Goal: Book appointment/travel/reservation

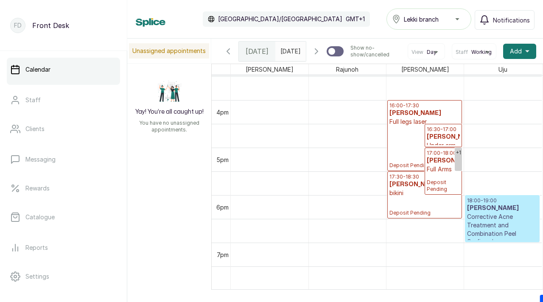
scroll to position [740, 0]
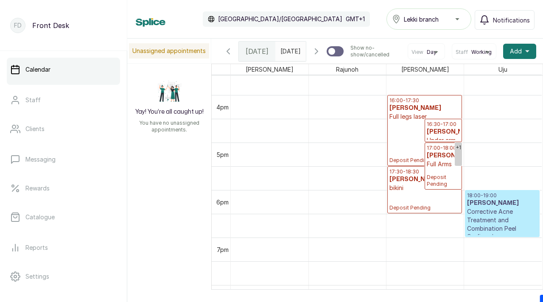
click at [318, 56] on icon "button" at bounding box center [316, 51] width 10 height 10
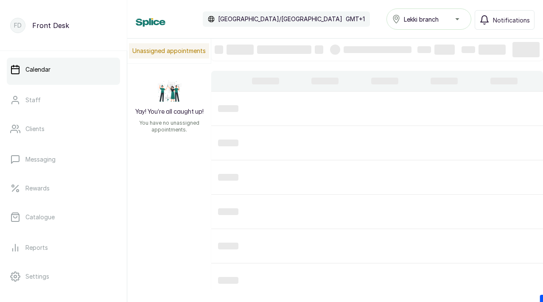
scroll to position [285, 0]
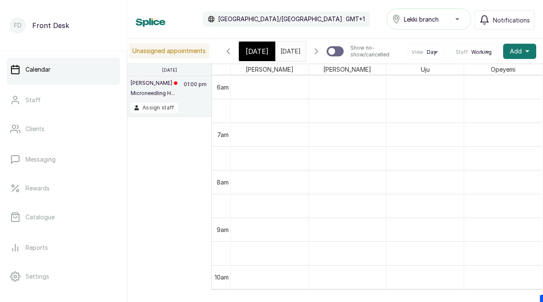
click at [231, 53] on icon "button" at bounding box center [228, 51] width 10 height 10
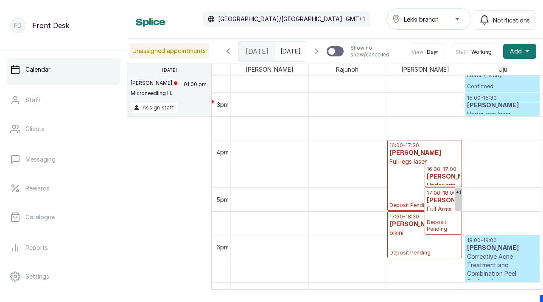
scroll to position [0, 0]
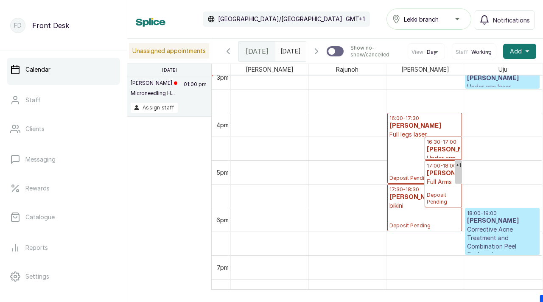
click at [405, 139] on p "Full legs laser" at bounding box center [424, 134] width 70 height 8
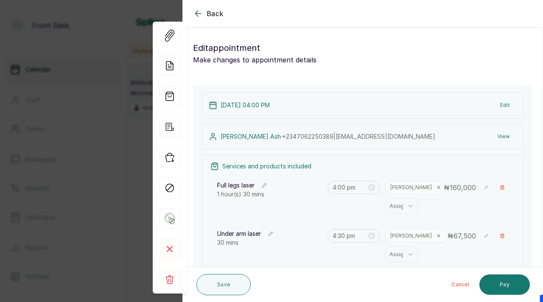
click at [502, 104] on button "Edit" at bounding box center [504, 105] width 23 height 15
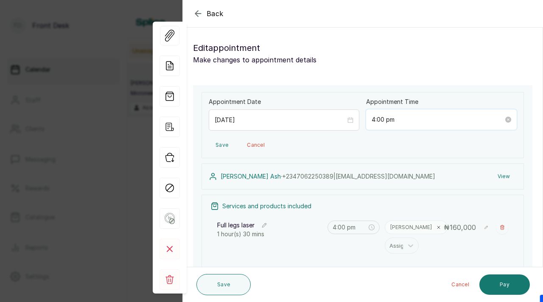
click at [392, 120] on input "4:00 pm" at bounding box center [437, 119] width 132 height 9
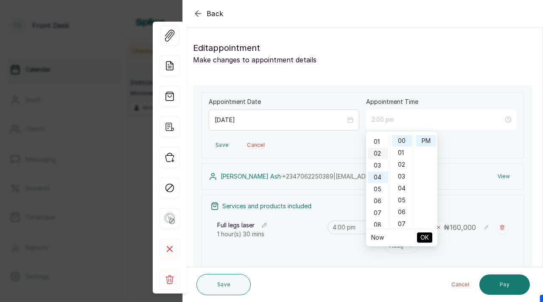
click at [380, 154] on div "02" at bounding box center [378, 154] width 20 height 12
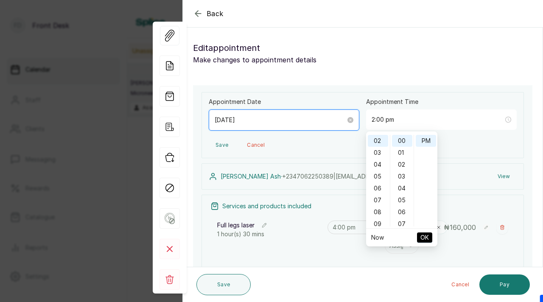
click at [282, 124] on div "[DATE]" at bounding box center [284, 119] width 151 height 21
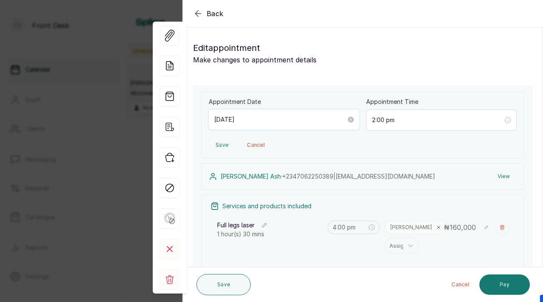
type input "4:00 pm"
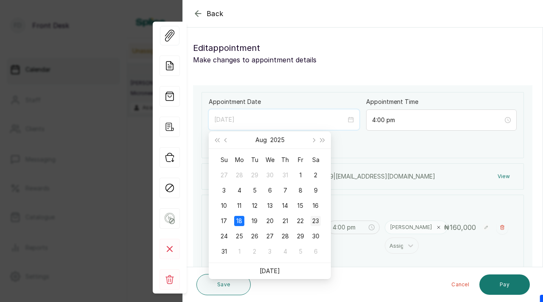
type input "[DATE]"
click at [317, 219] on div "23" at bounding box center [315, 221] width 10 height 10
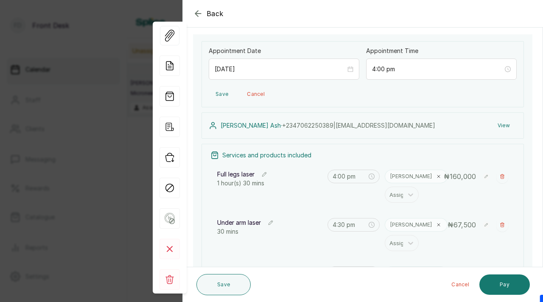
scroll to position [56, 0]
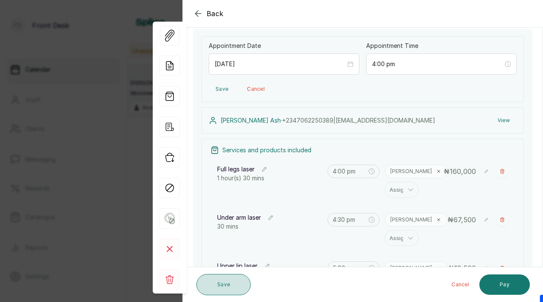
click at [227, 281] on button "Save" at bounding box center [223, 284] width 54 height 21
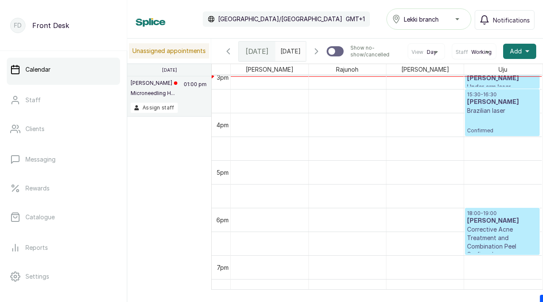
click at [287, 56] on span "[DATE]" at bounding box center [290, 51] width 20 height 9
click at [288, 56] on span "[DATE]" at bounding box center [290, 51] width 20 height 9
click at [316, 56] on icon "button" at bounding box center [316, 51] width 10 height 10
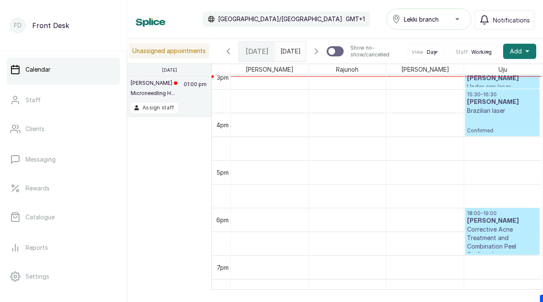
scroll to position [285, 0]
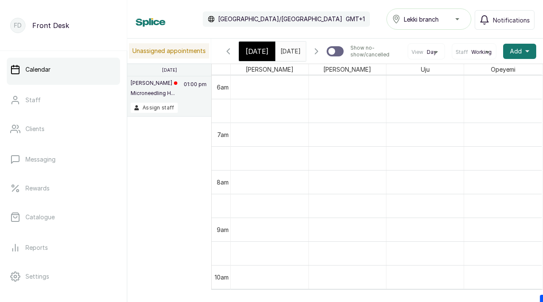
type input "dd/MM/yyyy"
click at [285, 52] on input "dd/MM/yyyy" at bounding box center [283, 49] width 14 height 14
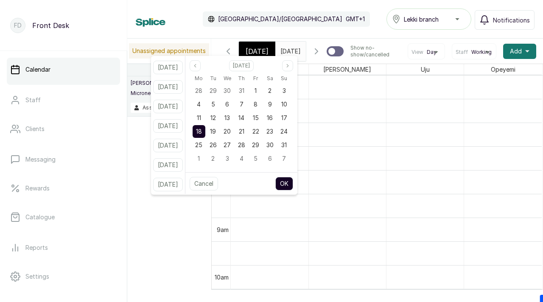
click at [285, 52] on input "dd/MM/yyyy" at bounding box center [283, 49] width 14 height 14
click at [273, 132] on span "23" at bounding box center [269, 131] width 7 height 7
click at [291, 183] on button "OK" at bounding box center [284, 184] width 18 height 14
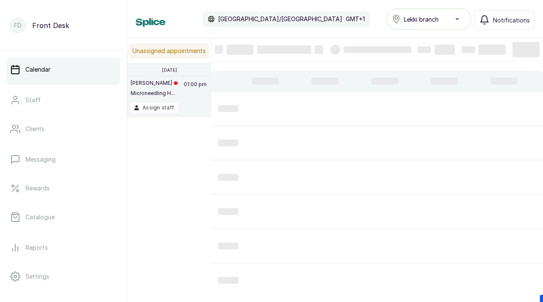
type input "[DATE]"
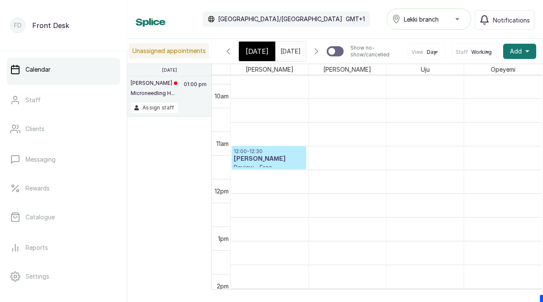
scroll to position [499, 0]
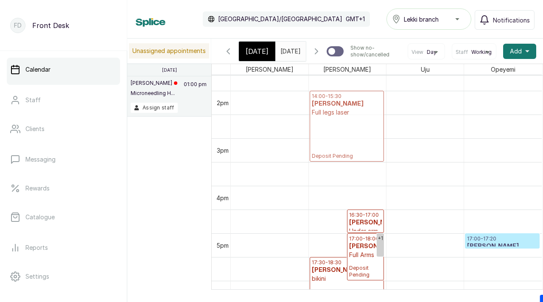
drag, startPoint x: 346, startPoint y: 207, endPoint x: 345, endPoint y: 121, distance: 86.5
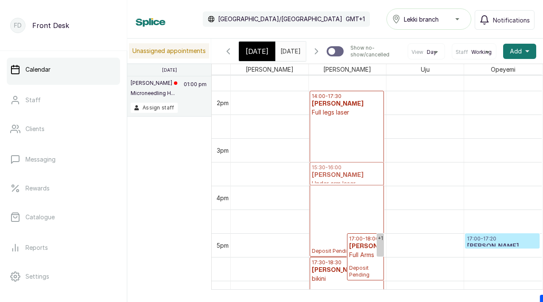
drag, startPoint x: 331, startPoint y: 230, endPoint x: 332, endPoint y: 187, distance: 42.8
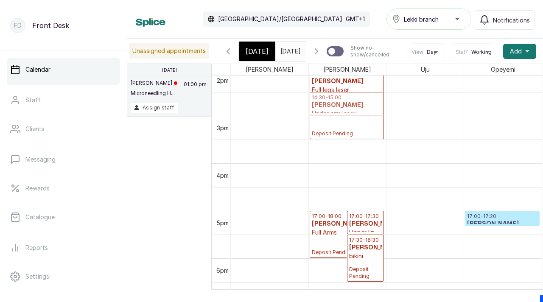
drag, startPoint x: 338, startPoint y: 215, endPoint x: 340, endPoint y: 128, distance: 86.1
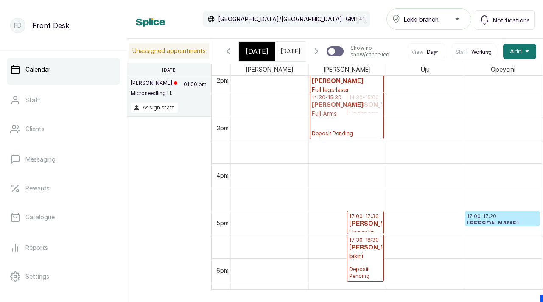
drag, startPoint x: 321, startPoint y: 228, endPoint x: 324, endPoint y: 114, distance: 113.7
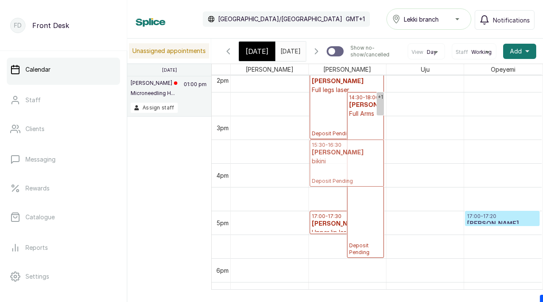
drag, startPoint x: 324, startPoint y: 262, endPoint x: 340, endPoint y: 160, distance: 103.5
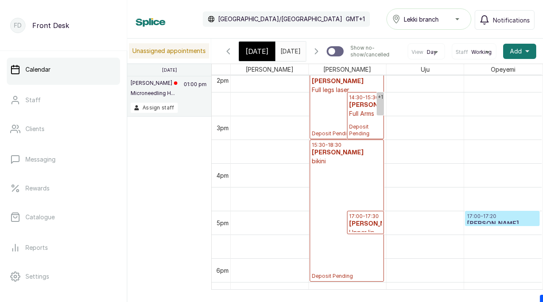
click at [327, 239] on div "15:30 - 18:30 [PERSON_NAME] bikini Deposit Pending" at bounding box center [347, 211] width 70 height 138
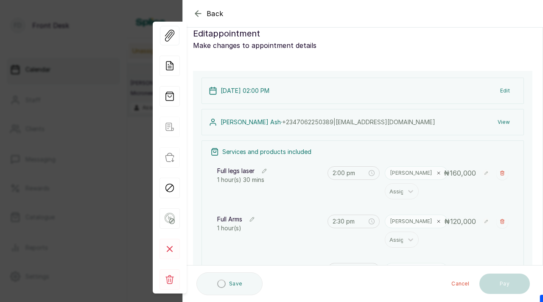
click at [198, 15] on icon "button" at bounding box center [198, 13] width 10 height 10
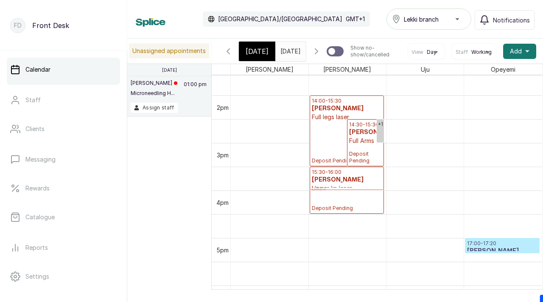
drag, startPoint x: 329, startPoint y: 268, endPoint x: 341, endPoint y: 204, distance: 65.6
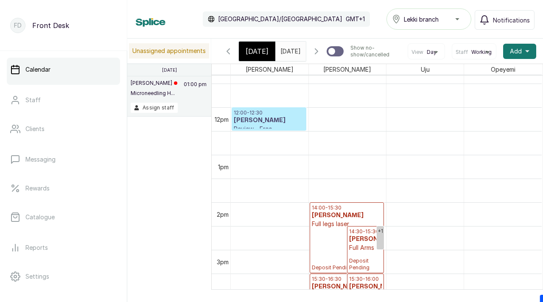
scroll to position [0, 0]
click at [321, 220] on h3 "[PERSON_NAME]" at bounding box center [347, 215] width 70 height 8
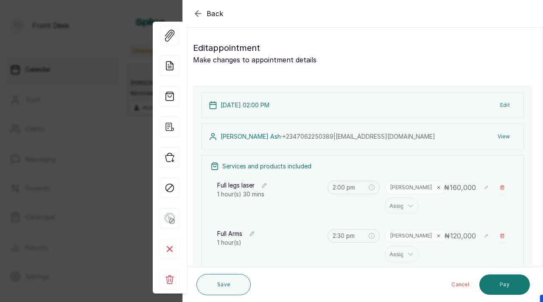
type input "3:30 pm"
click at [236, 137] on p "[PERSON_NAME] · [PHONE_NUMBER] | [EMAIL_ADDRESS][DOMAIN_NAME]" at bounding box center [327, 136] width 215 height 8
click at [215, 136] on icon at bounding box center [213, 136] width 8 height 8
click at [211, 139] on icon at bounding box center [213, 136] width 8 height 8
click at [230, 135] on p "[PERSON_NAME] · [PHONE_NUMBER] | [EMAIL_ADDRESS][DOMAIN_NAME]" at bounding box center [327, 136] width 215 height 8
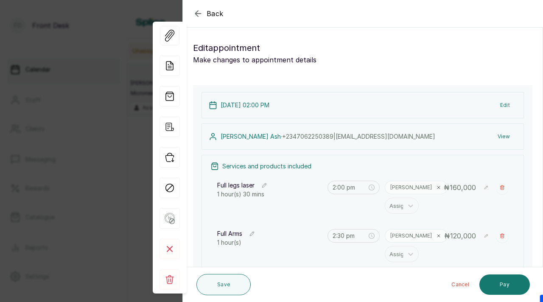
click at [230, 136] on p "[PERSON_NAME] · [PHONE_NUMBER] | [EMAIL_ADDRESS][DOMAIN_NAME]" at bounding box center [327, 136] width 215 height 8
click at [500, 139] on button "View" at bounding box center [504, 136] width 26 height 15
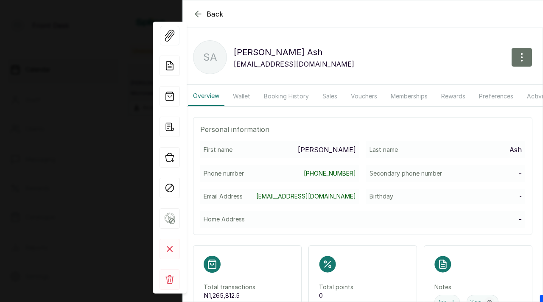
click at [265, 95] on button "Booking History" at bounding box center [286, 96] width 55 height 20
